Goal: Task Accomplishment & Management: Use online tool/utility

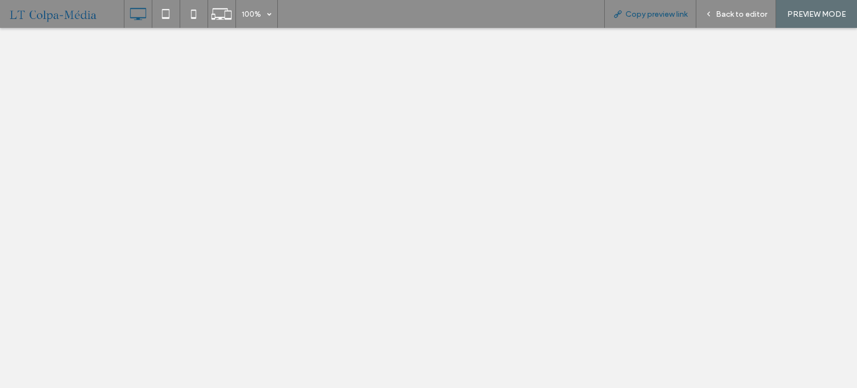
select select "******"
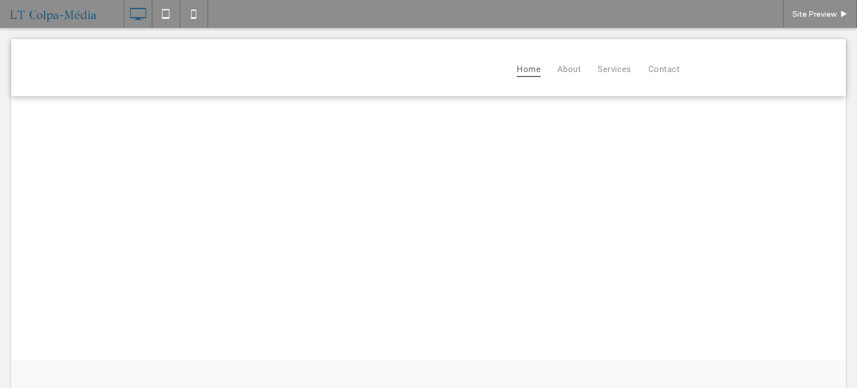
select select "******"
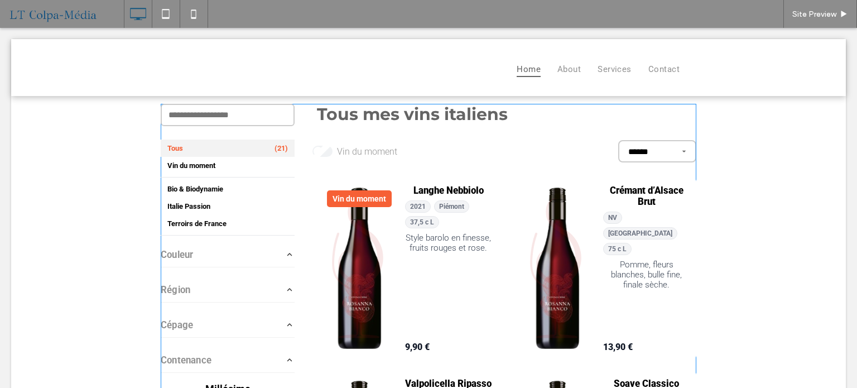
click at [433, 146] on span at bounding box center [428, 353] width 535 height 499
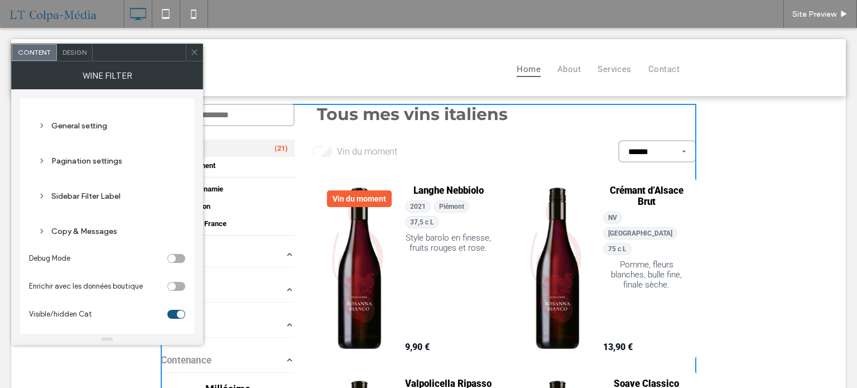
click at [76, 48] on span "Design" at bounding box center [74, 52] width 24 height 8
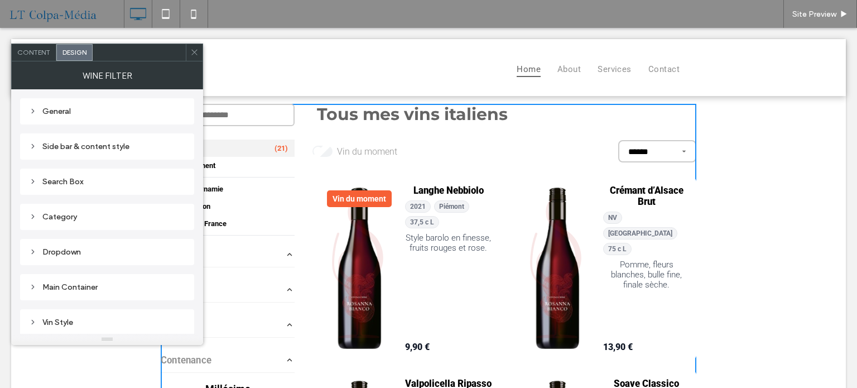
scroll to position [207, 0]
click at [59, 114] on div "Vin Style" at bounding box center [107, 114] width 156 height 9
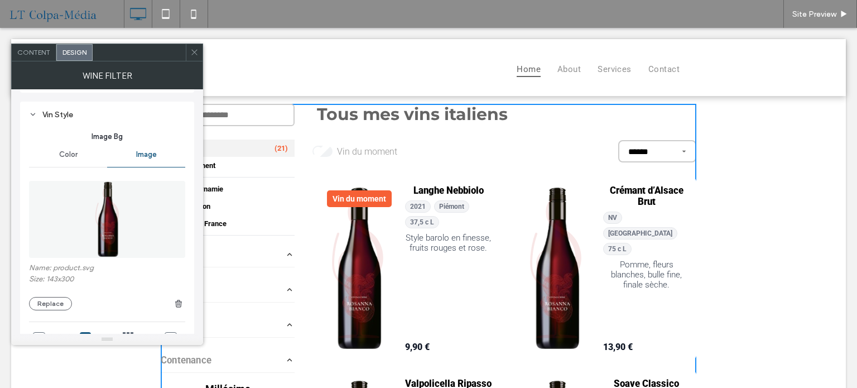
type input "*"
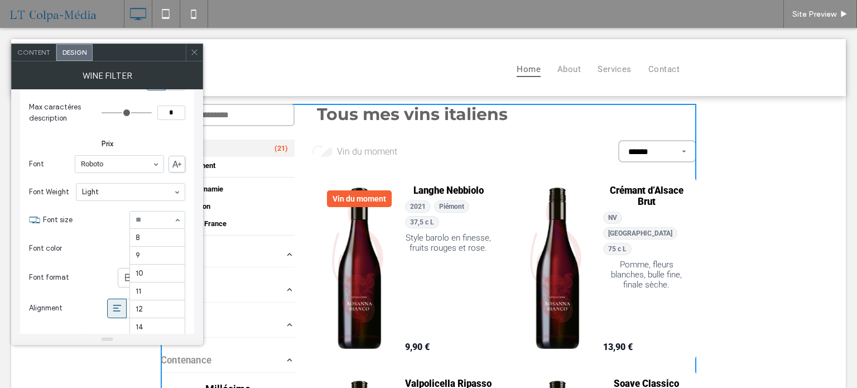
scroll to position [128, 0]
click at [178, 240] on div "rgb(147, 147, 147)" at bounding box center [177, 247] width 15 height 15
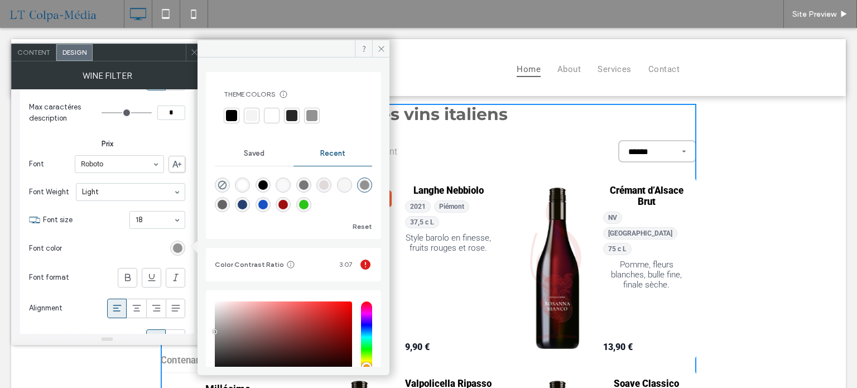
click at [288, 205] on div "rgba(159, 14, 14, 1)" at bounding box center [282, 204] width 9 height 9
type input "*******"
click at [383, 52] on icon at bounding box center [381, 49] width 8 height 8
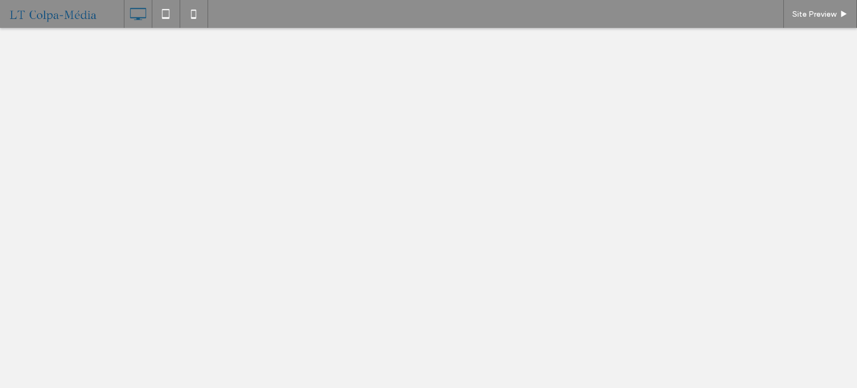
select select "******"
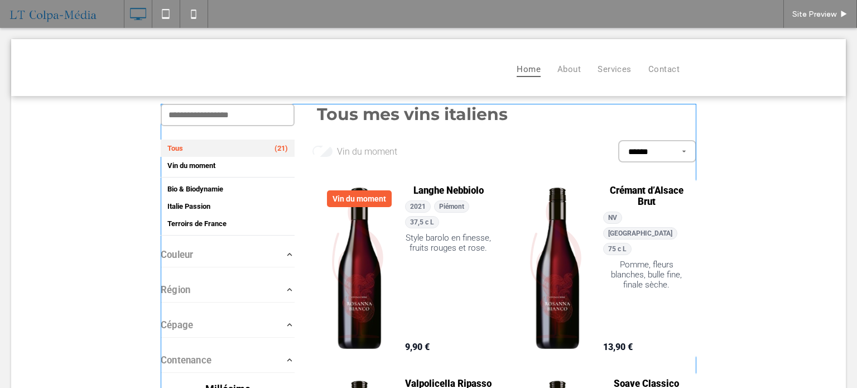
click at [528, 210] on span at bounding box center [428, 353] width 535 height 499
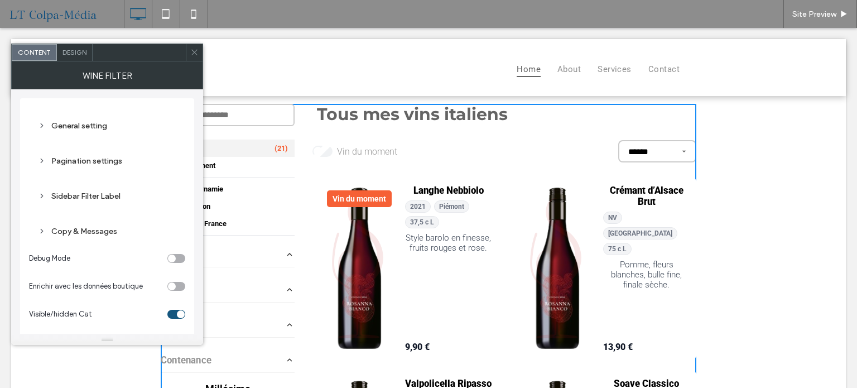
click at [75, 51] on span "Design" at bounding box center [74, 52] width 24 height 8
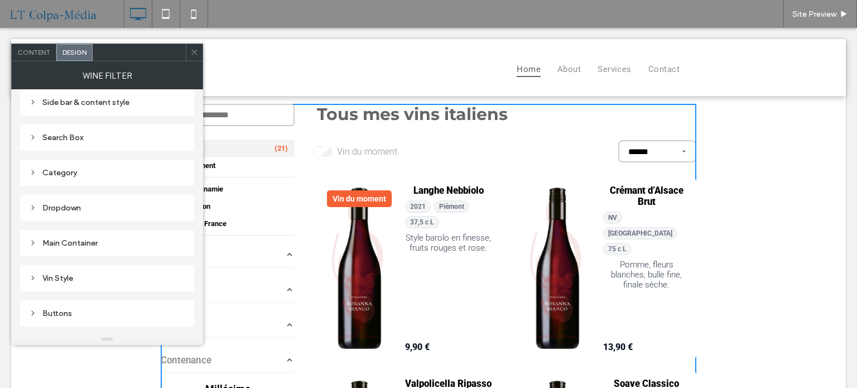
scroll to position [56, 0]
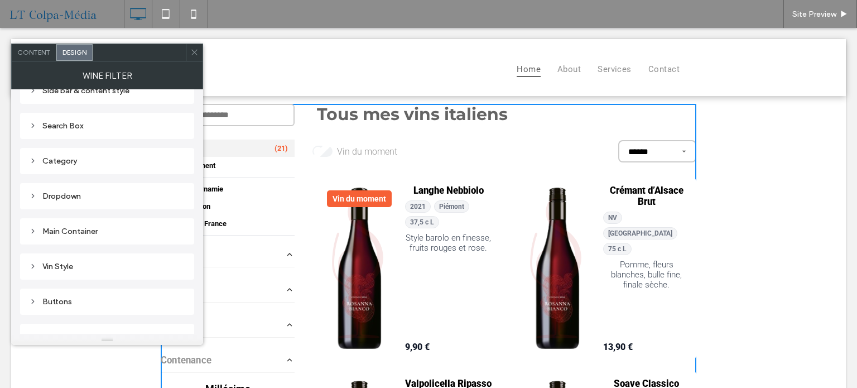
click at [60, 272] on div "Vin Style" at bounding box center [107, 266] width 156 height 15
type input "*"
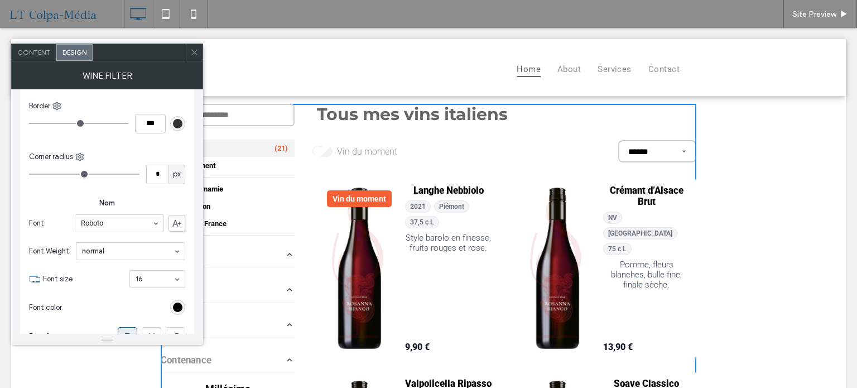
scroll to position [1227, 0]
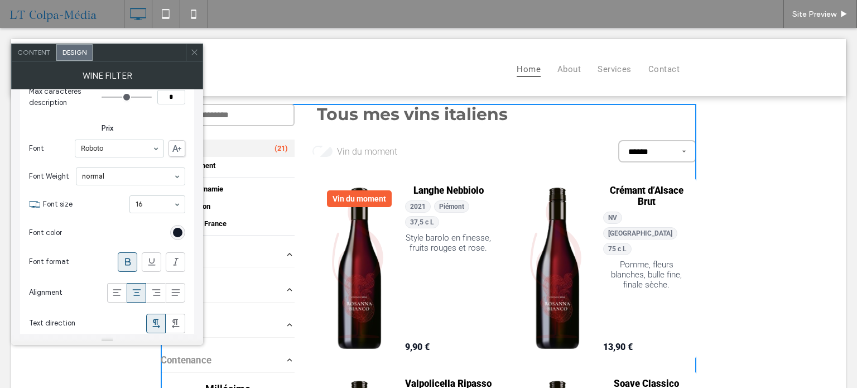
drag, startPoint x: 144, startPoint y: 196, endPoint x: 147, endPoint y: 205, distance: 9.2
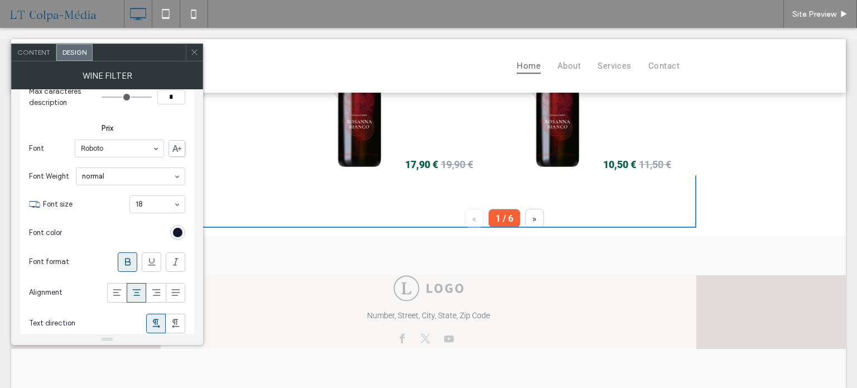
scroll to position [370, 0]
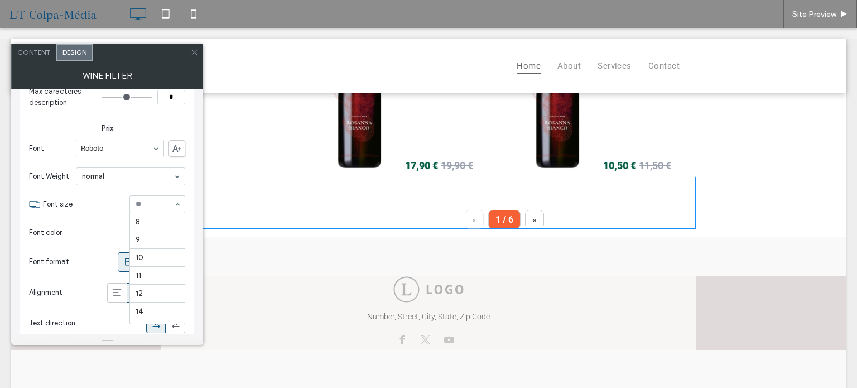
click at [158, 203] on input at bounding box center [155, 204] width 38 height 8
click at [178, 230] on div "rgb(17, 24, 39)" at bounding box center [177, 232] width 9 height 9
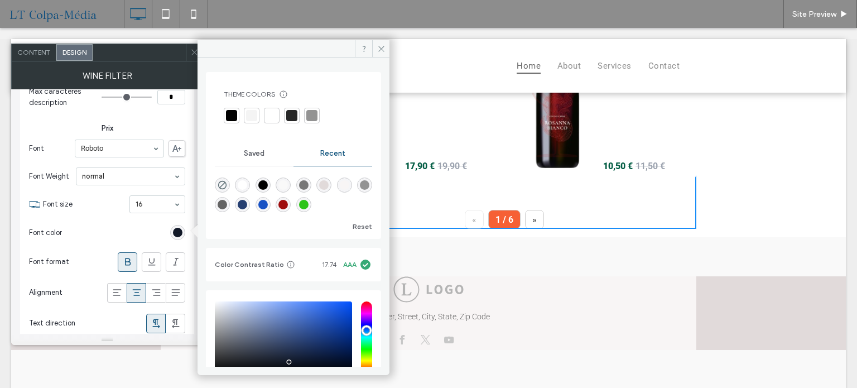
click at [288, 204] on div "rgba(159, 14, 14, 1)" at bounding box center [282, 204] width 9 height 9
type input "*******"
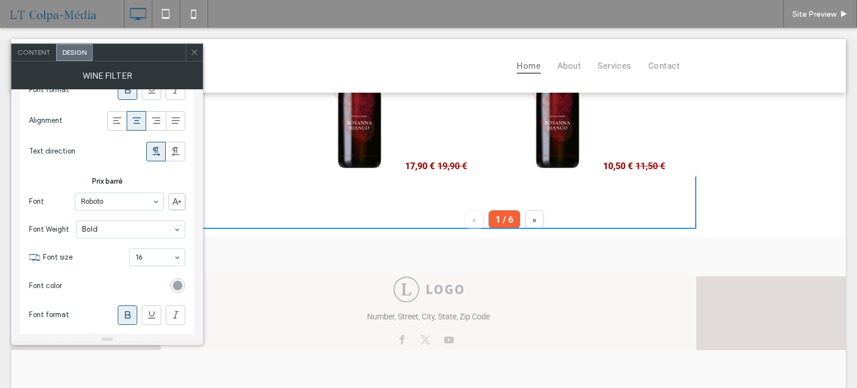
scroll to position [1394, 0]
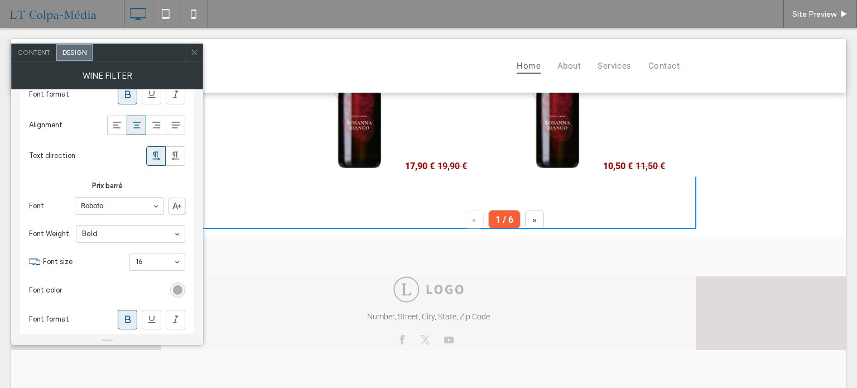
click at [180, 285] on div "rgb(156, 163, 175)" at bounding box center [177, 289] width 9 height 9
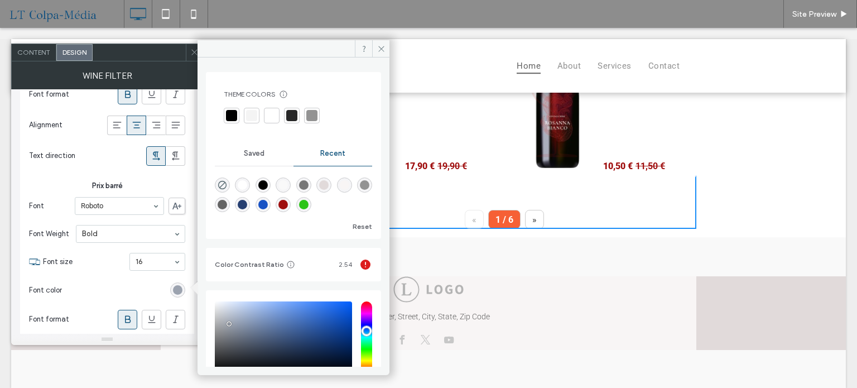
click at [308, 205] on div "rgba(44, 196, 24, 1)" at bounding box center [303, 204] width 9 height 9
type input "*******"
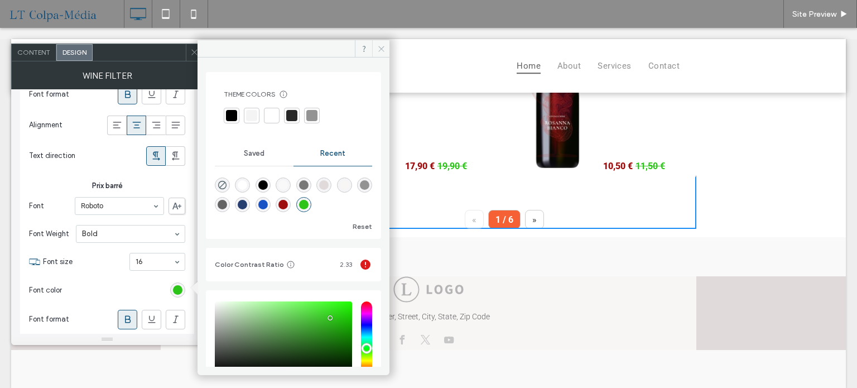
click at [381, 51] on icon at bounding box center [381, 49] width 8 height 8
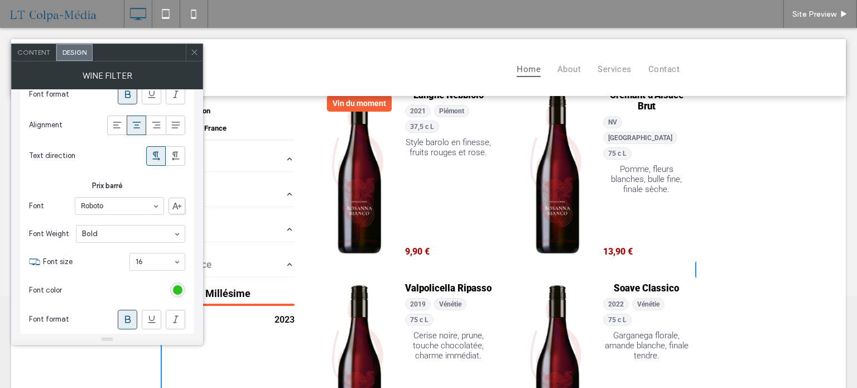
scroll to position [36, 0]
